Goal: Contribute content: Contribute content

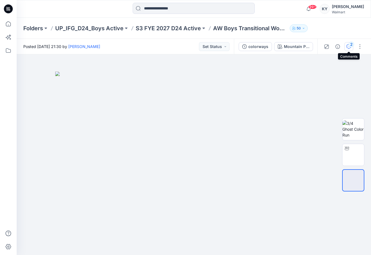
click at [349, 47] on icon "button" at bounding box center [349, 46] width 4 height 4
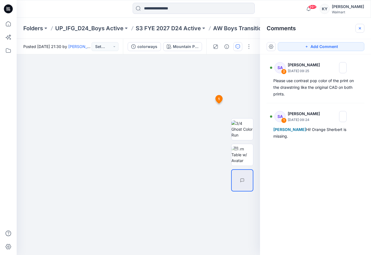
click at [360, 27] on icon "button" at bounding box center [360, 28] width 4 height 4
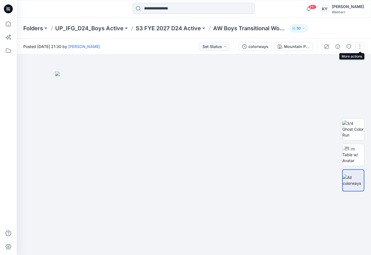
click at [361, 45] on button "button" at bounding box center [360, 46] width 9 height 9
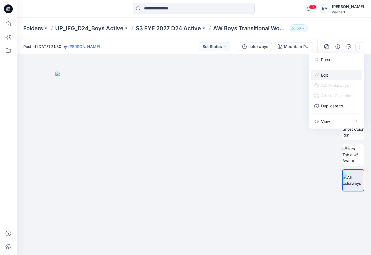
click at [344, 73] on button "Edit" at bounding box center [336, 75] width 51 height 10
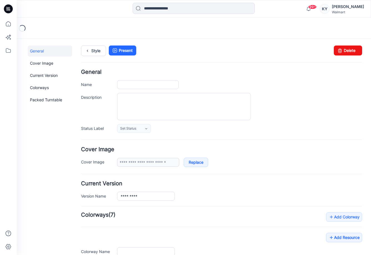
type input "**********"
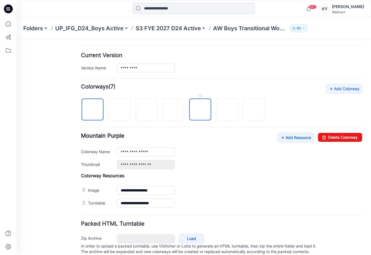
scroll to position [147, 0]
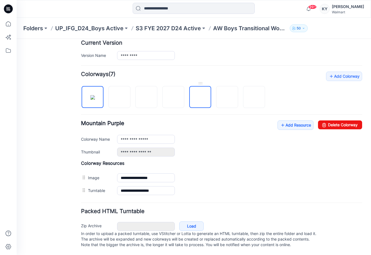
click at [200, 97] on img at bounding box center [200, 97] width 0 height 0
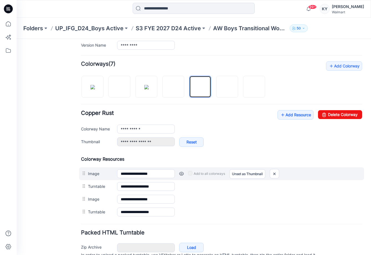
scroll to position [153, 0]
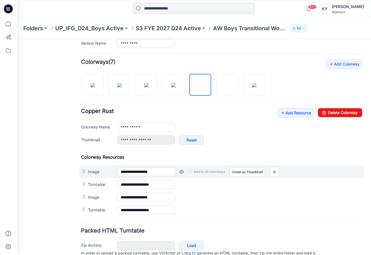
click at [181, 172] on link at bounding box center [181, 172] width 4 height 4
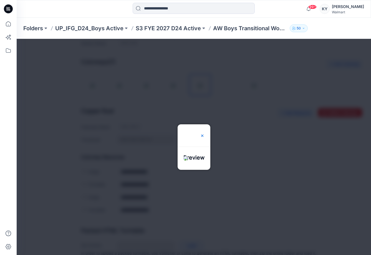
click at [205, 134] on img at bounding box center [202, 136] width 4 height 4
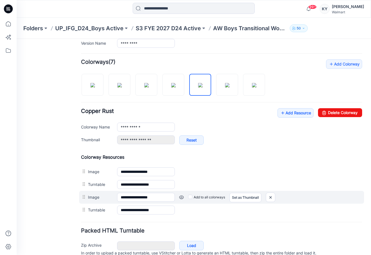
click at [181, 197] on link at bounding box center [181, 197] width 4 height 4
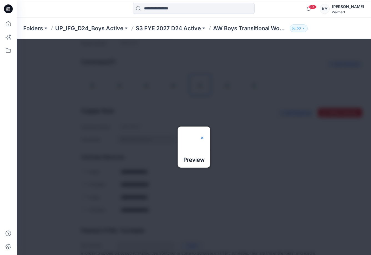
click at [205, 136] on img at bounding box center [202, 138] width 4 height 4
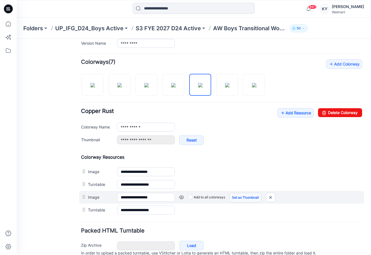
click at [244, 197] on link "Set as Thumbnail" at bounding box center [246, 197] width 32 height 9
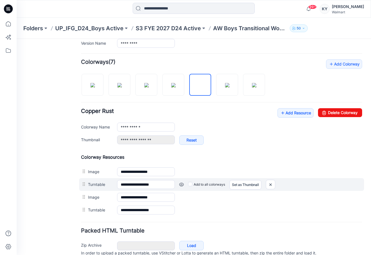
click at [181, 185] on link at bounding box center [181, 184] width 4 height 4
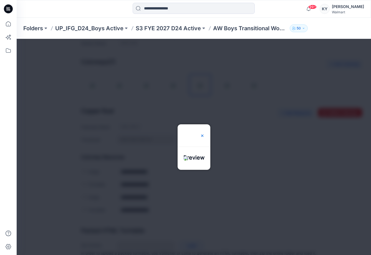
click at [205, 134] on img at bounding box center [202, 136] width 4 height 4
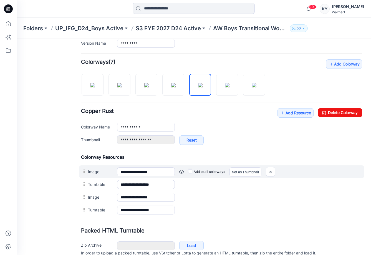
click at [182, 171] on link at bounding box center [181, 172] width 4 height 4
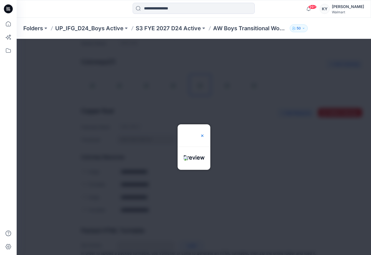
click at [205, 134] on img at bounding box center [202, 136] width 4 height 4
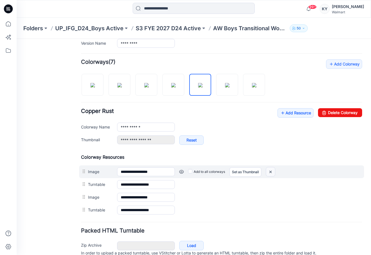
click at [269, 172] on img at bounding box center [270, 171] width 9 height 9
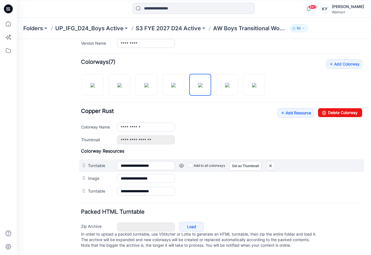
click at [272, 165] on img at bounding box center [270, 165] width 9 height 9
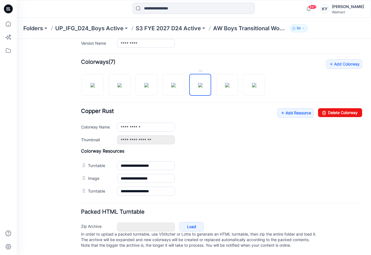
scroll to position [147, 0]
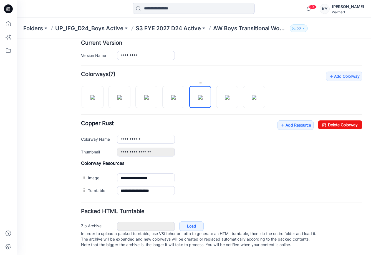
click at [200, 95] on img at bounding box center [200, 97] width 4 height 4
drag, startPoint x: 145, startPoint y: 133, endPoint x: 119, endPoint y: 132, distance: 26.7
click at [119, 135] on input "**********" at bounding box center [146, 139] width 58 height 9
type input "**********"
click at [199, 140] on div "**********" at bounding box center [221, 138] width 281 height 36
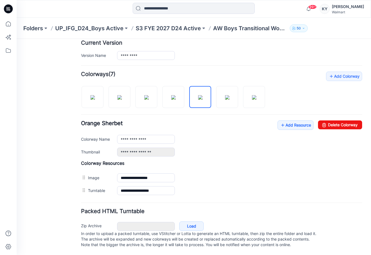
click at [198, 121] on div "**********" at bounding box center [221, 138] width 281 height 36
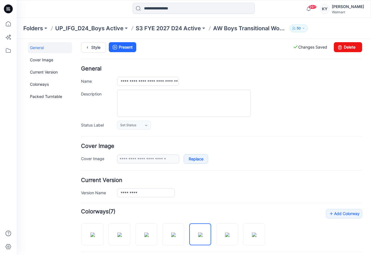
scroll to position [0, 0]
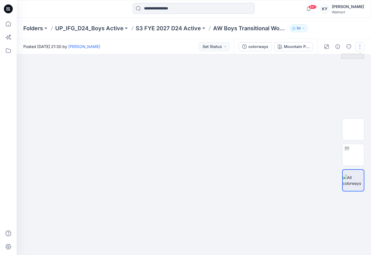
click at [359, 49] on button "button" at bounding box center [360, 46] width 9 height 9
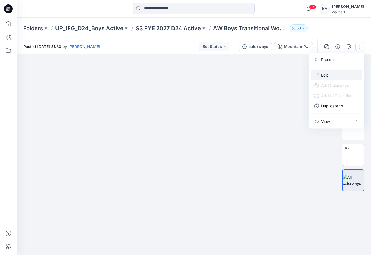
click at [325, 74] on p "Edit" at bounding box center [324, 75] width 7 height 6
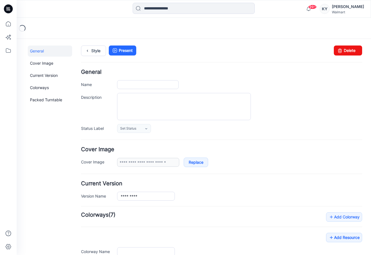
type input "**********"
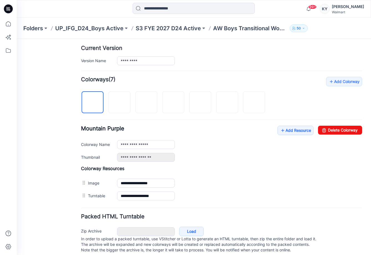
scroll to position [147, 0]
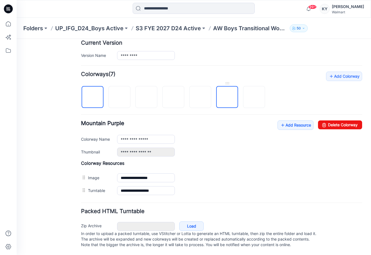
click at [227, 97] on img at bounding box center [227, 97] width 0 height 0
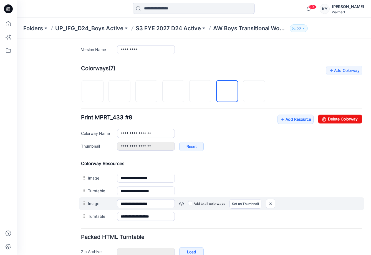
click at [181, 204] on link at bounding box center [181, 204] width 4 height 4
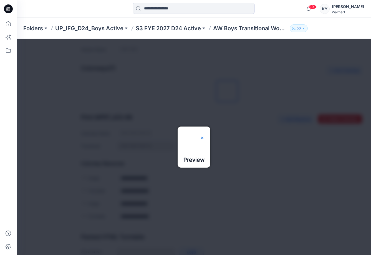
click at [205, 136] on img at bounding box center [202, 138] width 4 height 4
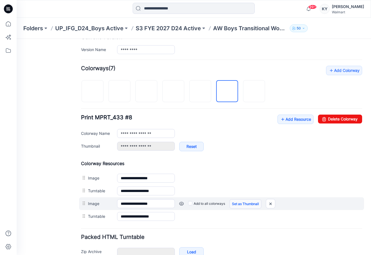
click at [244, 205] on link "Set as Thumbnail" at bounding box center [246, 203] width 32 height 9
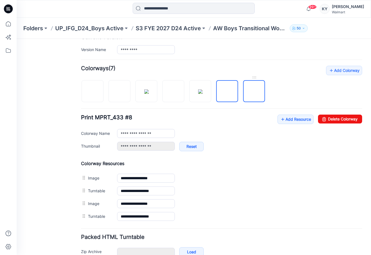
click at [254, 92] on img at bounding box center [254, 92] width 0 height 0
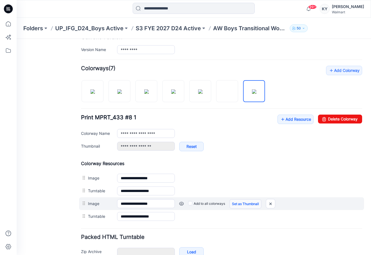
click at [248, 206] on link "Set as Thumbnail" at bounding box center [246, 203] width 32 height 9
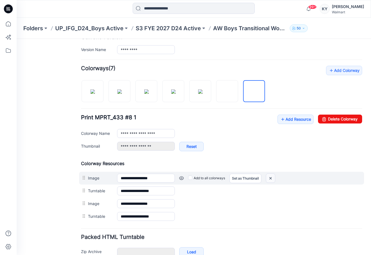
click at [271, 178] on img at bounding box center [270, 178] width 9 height 9
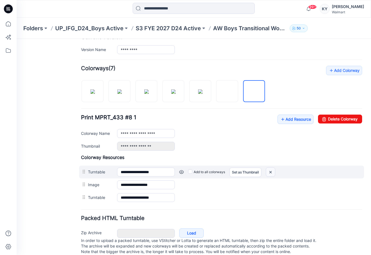
click at [269, 173] on img at bounding box center [270, 172] width 9 height 9
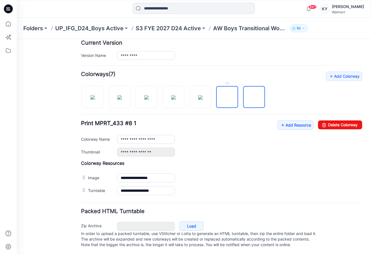
click at [227, 97] on img at bounding box center [227, 97] width 0 height 0
type input "**********"
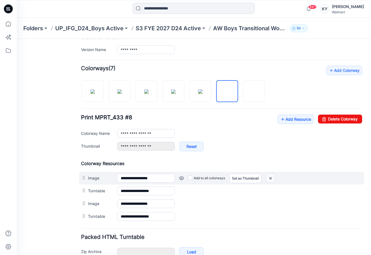
click at [271, 178] on img at bounding box center [270, 178] width 9 height 9
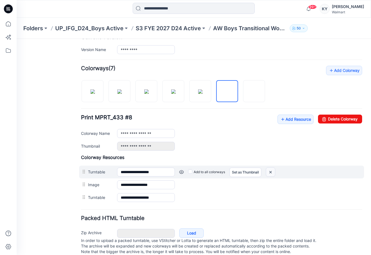
click at [271, 172] on img at bounding box center [270, 172] width 9 height 9
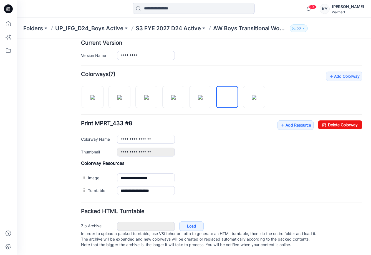
click at [179, 51] on div "*********" at bounding box center [239, 55] width 245 height 9
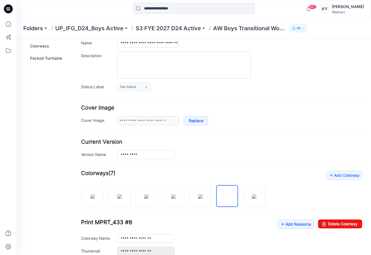
scroll to position [0, 0]
